Goal: Entertainment & Leisure: Consume media (video, audio)

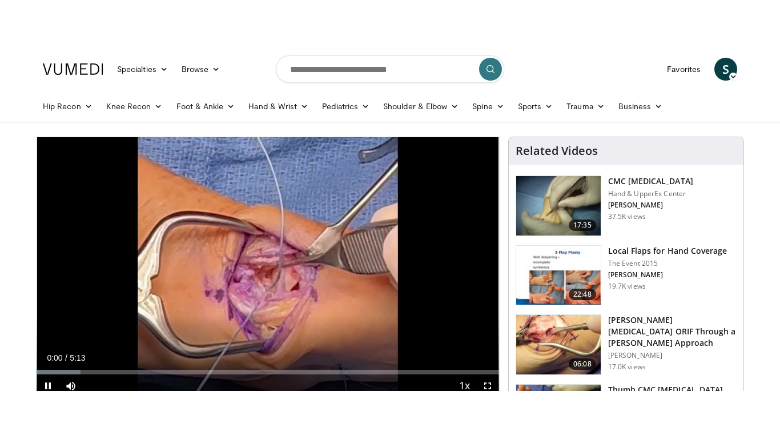
scroll to position [28, 0]
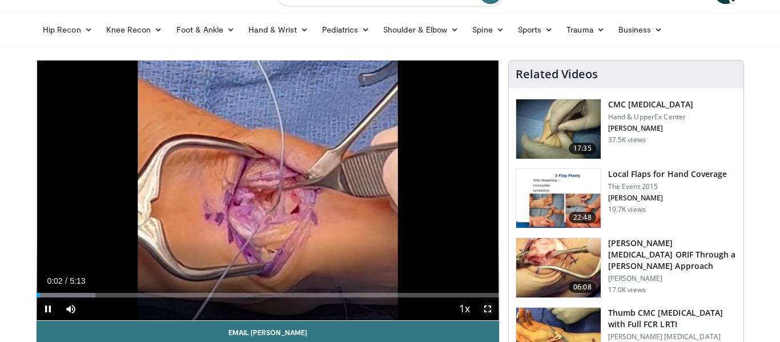
click at [488, 307] on span "Video Player" at bounding box center [488, 309] width 23 height 23
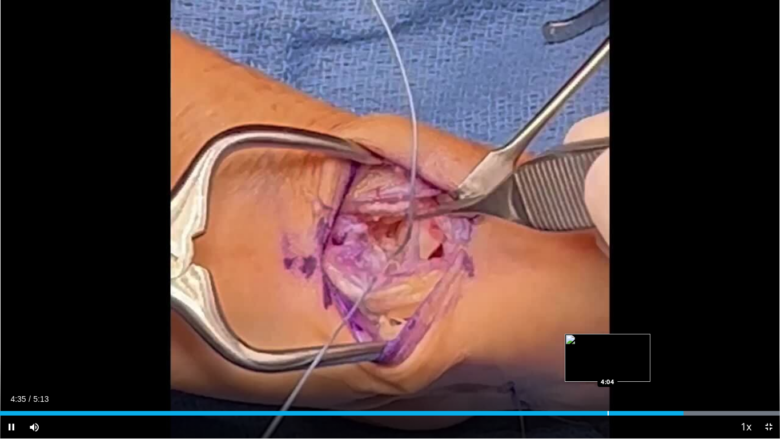
click at [608, 342] on div "Progress Bar" at bounding box center [608, 413] width 1 height 5
click at [597, 342] on div "Progress Bar" at bounding box center [597, 413] width 1 height 5
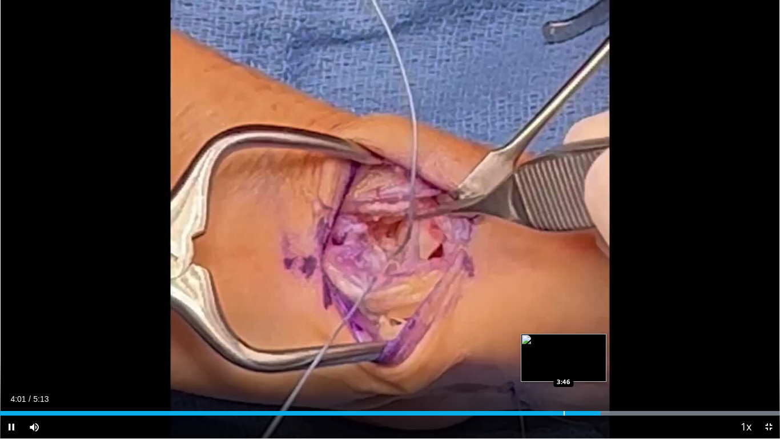
click at [564, 342] on div "Progress Bar" at bounding box center [564, 413] width 1 height 5
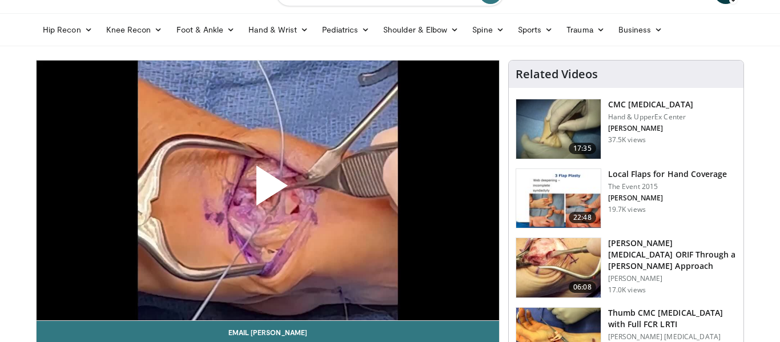
click at [268, 190] on span "Video Player" at bounding box center [268, 190] width 0 height 0
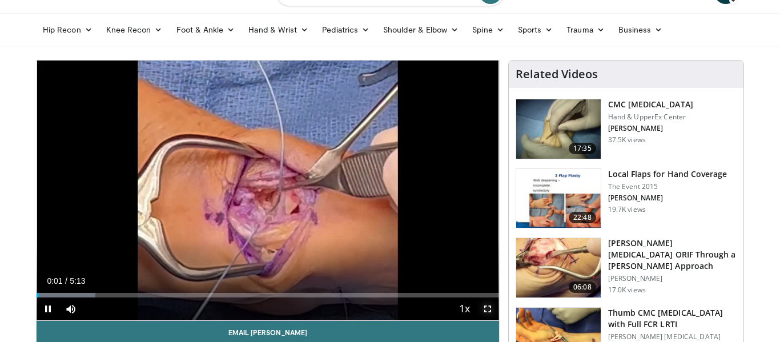
click at [485, 308] on span "Video Player" at bounding box center [488, 309] width 23 height 23
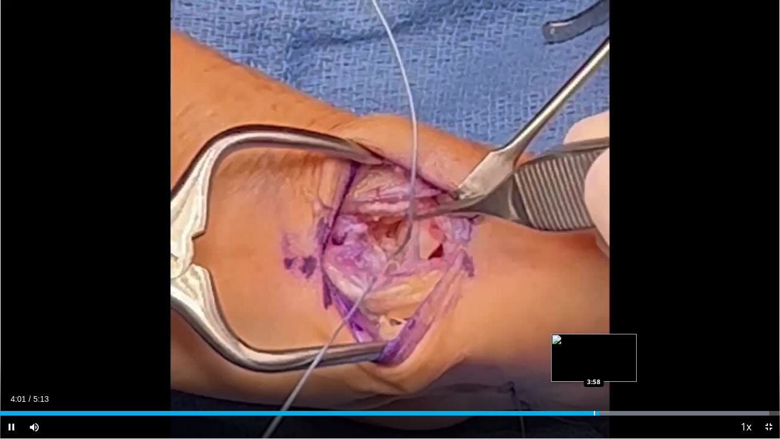
click at [594, 342] on div "Progress Bar" at bounding box center [594, 413] width 1 height 5
click at [578, 342] on div "Current Time 3:59 / Duration 5:13 Pause Skip Backward Skip Forward Mute Loaded …" at bounding box center [390, 426] width 780 height 23
click at [581, 342] on div "Progress Bar" at bounding box center [581, 413] width 1 height 5
click at [12, 342] on span "Video Player" at bounding box center [11, 426] width 23 height 23
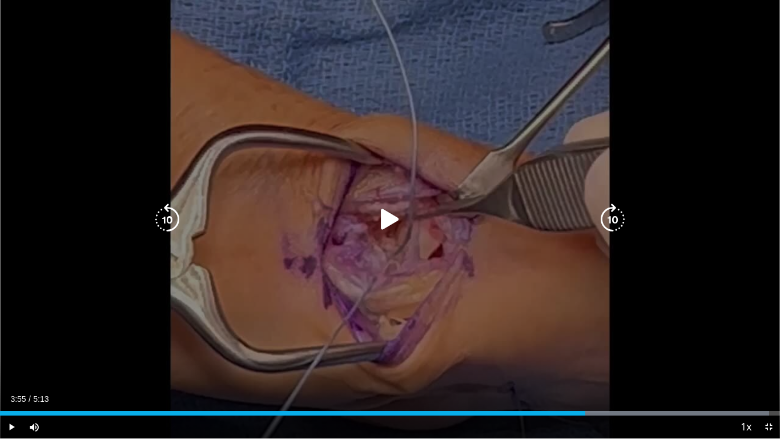
click at [163, 222] on icon "Video Player" at bounding box center [167, 219] width 32 height 32
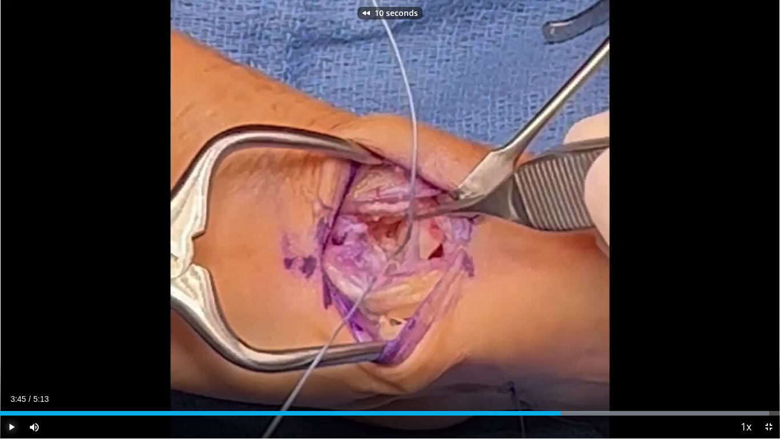
click at [13, 342] on span "Video Player" at bounding box center [11, 426] width 23 height 23
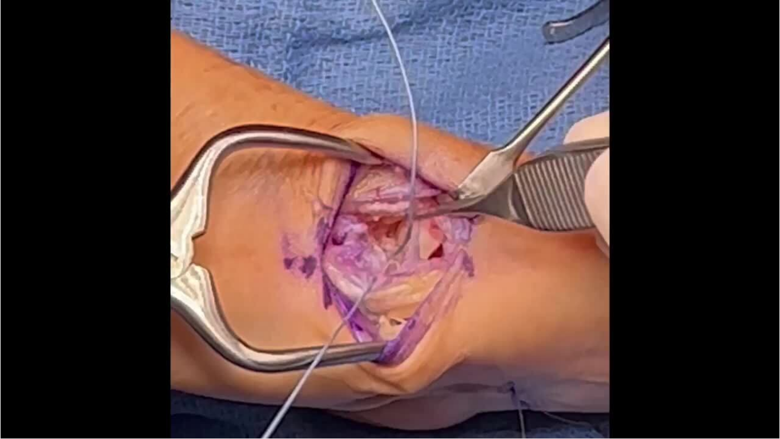
click at [8, 342] on div "10 seconds Tap to unmute" at bounding box center [390, 219] width 780 height 438
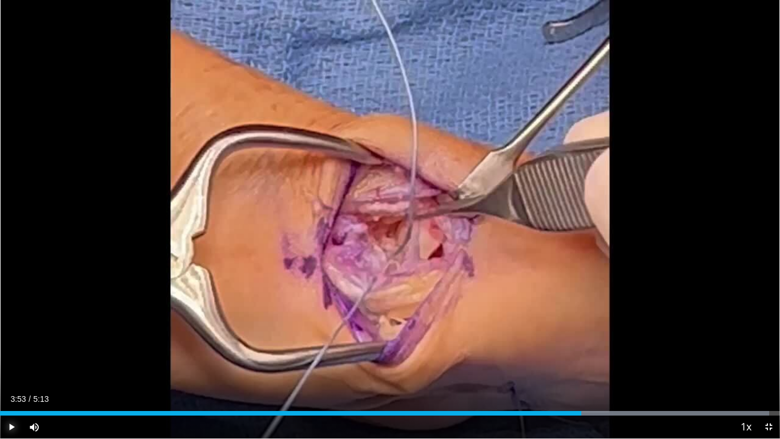
click at [8, 342] on span "Video Player" at bounding box center [11, 426] width 23 height 23
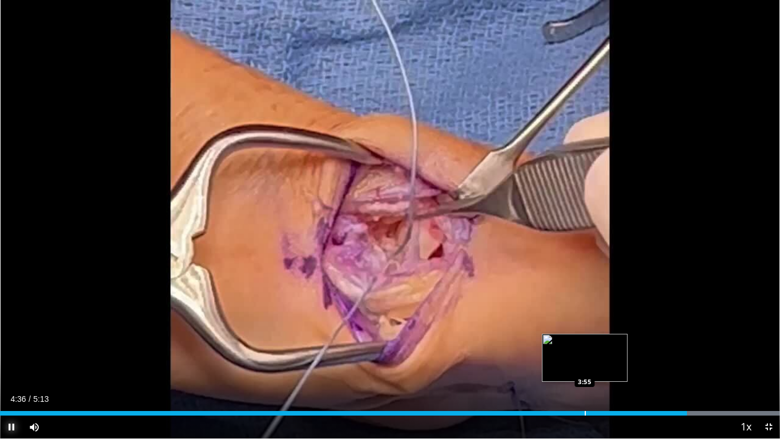
click at [585, 342] on div "Progress Bar" at bounding box center [585, 413] width 1 height 5
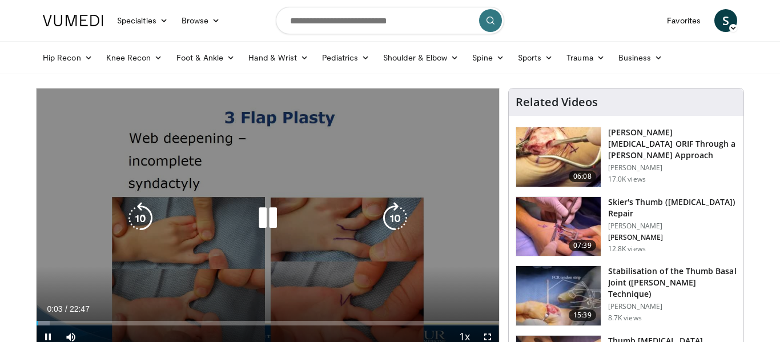
click at [273, 214] on icon "Video Player" at bounding box center [268, 218] width 32 height 32
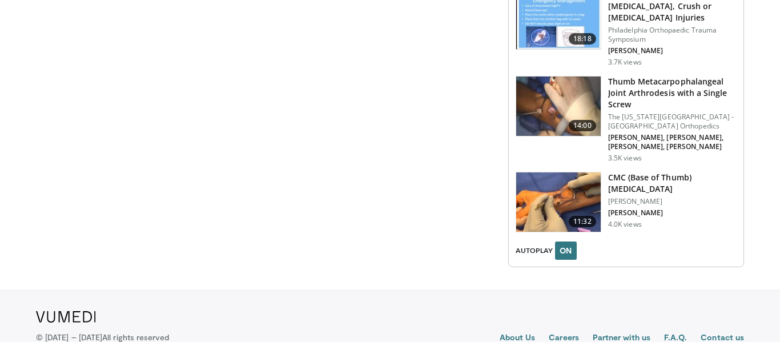
scroll to position [1364, 0]
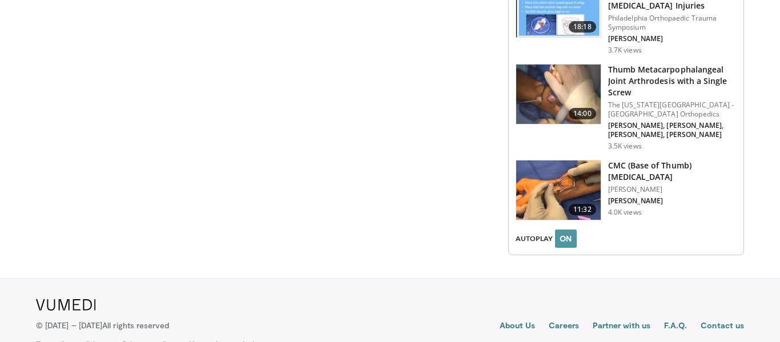
click at [563, 230] on button "ON" at bounding box center [566, 239] width 22 height 18
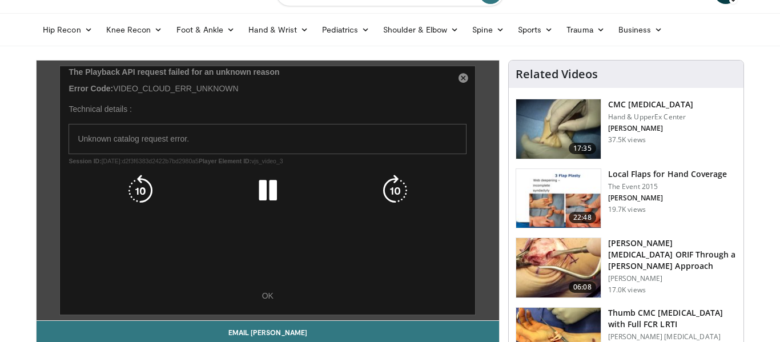
click at [266, 196] on icon "Video Player" at bounding box center [268, 191] width 32 height 32
click at [270, 299] on div "10 seconds Tap to unmute" at bounding box center [268, 191] width 463 height 260
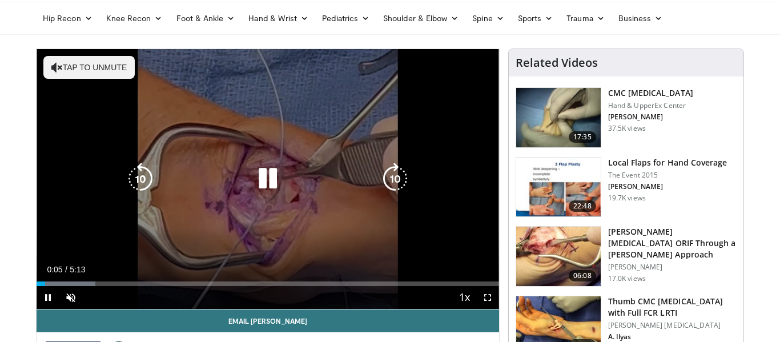
scroll to position [42, 0]
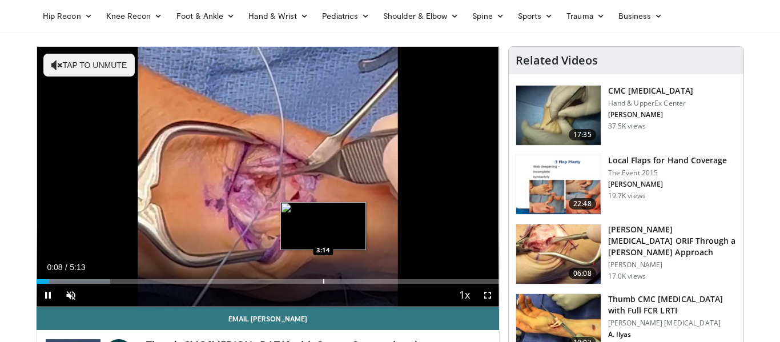
click at [323, 281] on div "Progress Bar" at bounding box center [323, 281] width 1 height 5
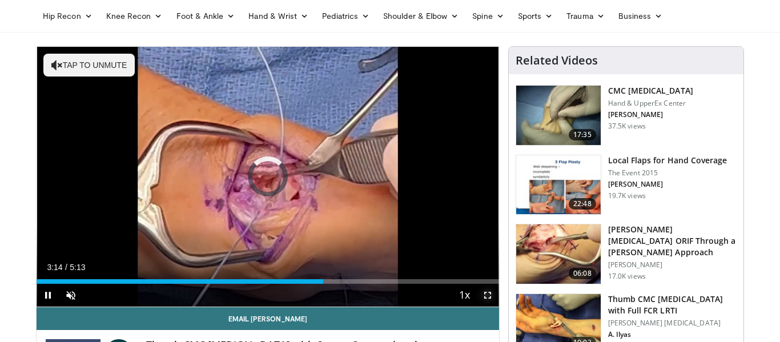
click at [486, 295] on span "Video Player" at bounding box center [488, 295] width 23 height 23
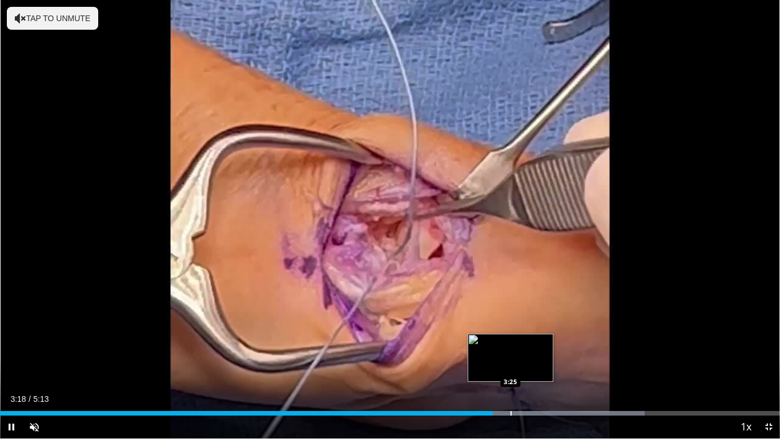
click at [511, 342] on div "Progress Bar" at bounding box center [511, 413] width 1 height 5
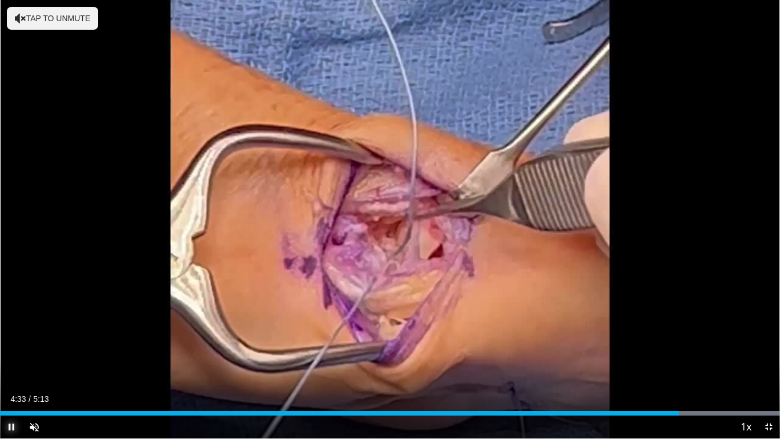
click at [13, 342] on span "Video Player" at bounding box center [11, 426] width 23 height 23
